Goal: Task Accomplishment & Management: Manage account settings

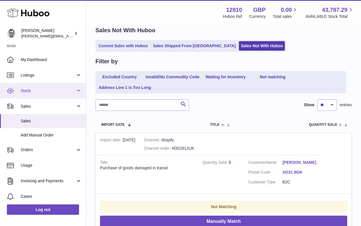
click at [36, 92] on span "Stock" at bounding box center [48, 90] width 55 height 5
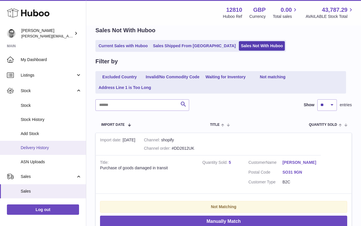
click at [41, 152] on link "Delivery History" at bounding box center [43, 148] width 86 height 14
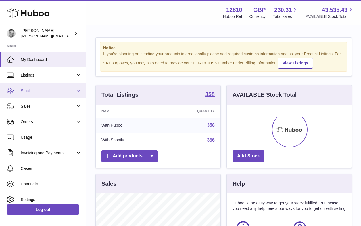
scroll to position [90, 125]
click at [33, 91] on span "Stock" at bounding box center [48, 90] width 55 height 5
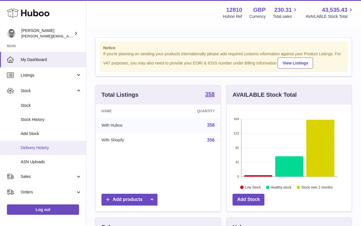
click at [34, 146] on span "Delivery History" at bounding box center [51, 147] width 61 height 5
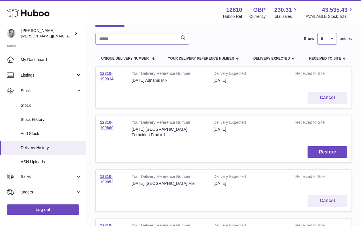
scroll to position [40, 0]
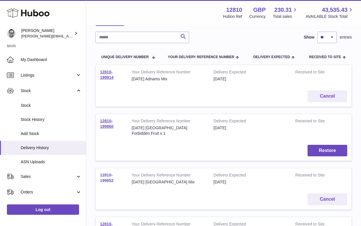
click at [105, 179] on link "12810-199852" at bounding box center [107, 178] width 14 height 10
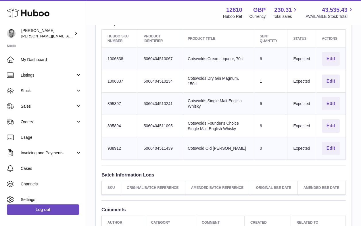
scroll to position [200, 0]
click at [327, 74] on button "Edit" at bounding box center [331, 81] width 18 height 14
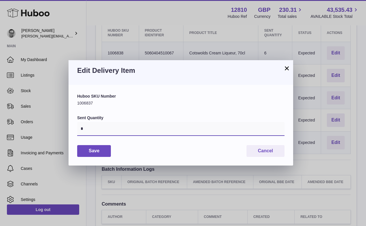
drag, startPoint x: 86, startPoint y: 132, endPoint x: 79, endPoint y: 130, distance: 7.9
click at [79, 130] on input "*" at bounding box center [180, 129] width 207 height 14
type input "*"
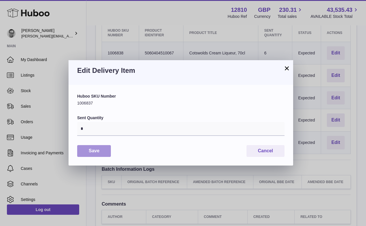
click at [97, 150] on button "Save" at bounding box center [94, 151] width 34 height 12
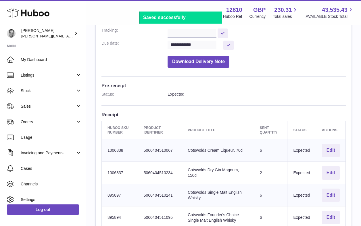
scroll to position [0, 0]
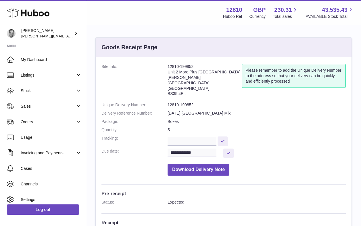
click at [207, 148] on input "**********" at bounding box center [192, 152] width 49 height 9
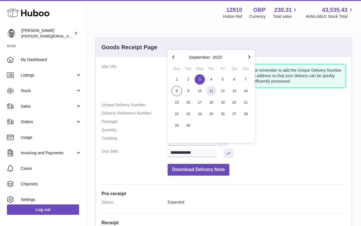
click at [213, 89] on span "11" at bounding box center [211, 91] width 10 height 10
type input "**********"
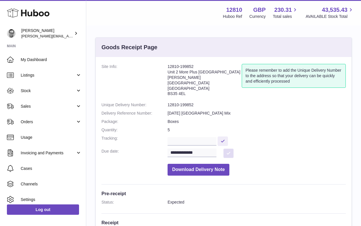
click at [228, 148] on button at bounding box center [228, 152] width 10 height 9
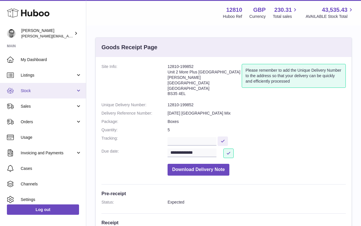
click at [33, 91] on span "Stock" at bounding box center [48, 90] width 55 height 5
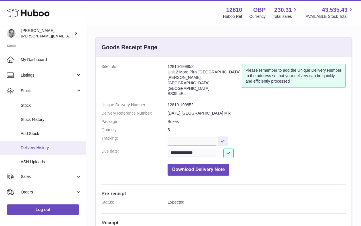
click at [37, 144] on link "Delivery History" at bounding box center [43, 148] width 86 height 14
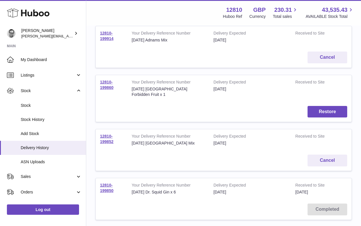
scroll to position [81, 0]
